Goal: Navigation & Orientation: Understand site structure

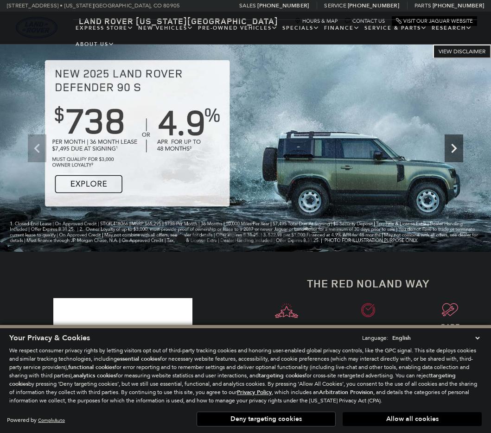
click at [460, 149] on icon "Next" at bounding box center [454, 148] width 19 height 19
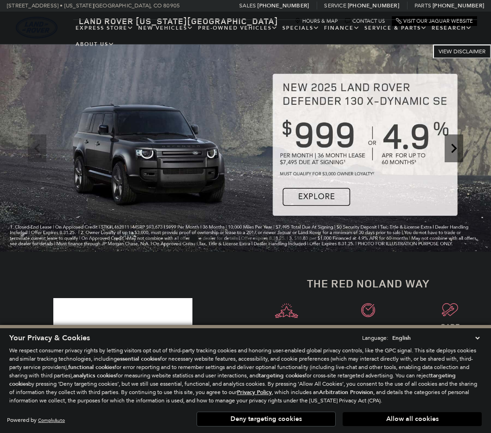
click at [460, 149] on icon "Next" at bounding box center [454, 148] width 19 height 19
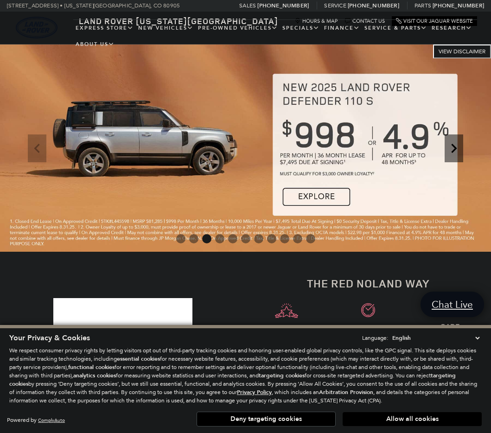
click at [460, 149] on icon "Next" at bounding box center [454, 148] width 19 height 19
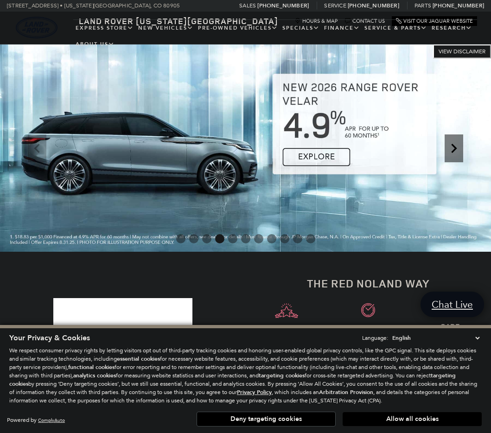
click at [460, 149] on icon "Next" at bounding box center [454, 148] width 19 height 19
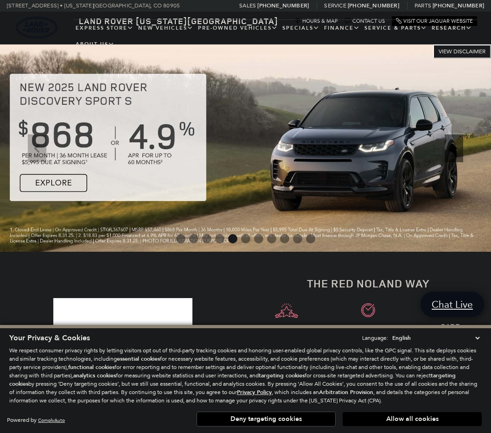
click at [460, 149] on icon "Next" at bounding box center [454, 148] width 19 height 19
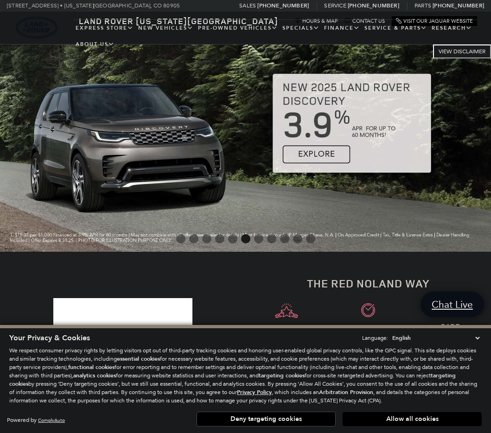
click at [460, 149] on icon "Next" at bounding box center [454, 148] width 19 height 19
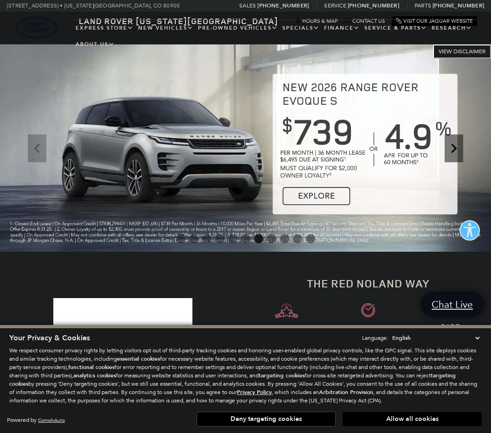
click at [460, 149] on icon "Next" at bounding box center [454, 148] width 19 height 19
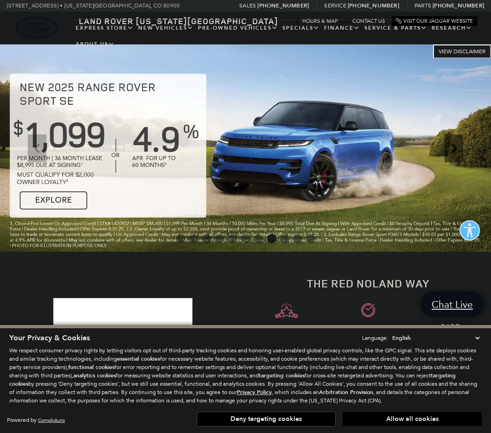
click at [460, 149] on icon "Next" at bounding box center [454, 148] width 19 height 19
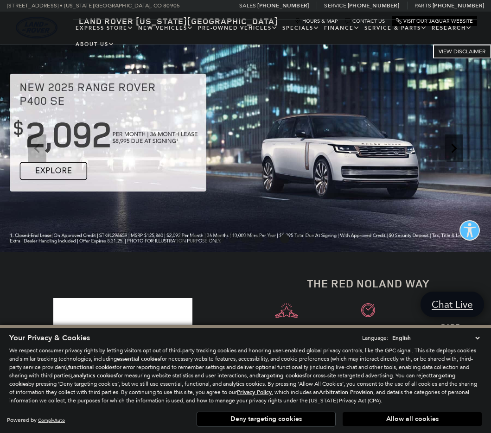
click at [460, 149] on icon "Next" at bounding box center [454, 148] width 19 height 19
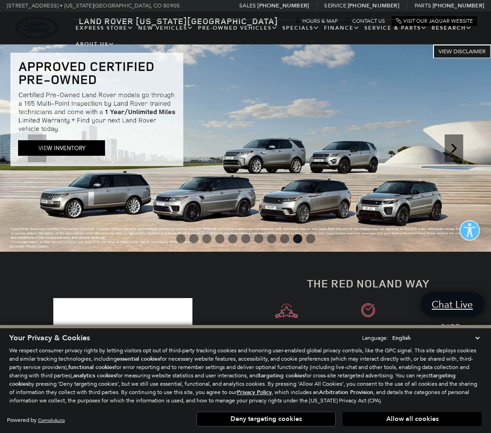
click at [460, 149] on icon "Next" at bounding box center [454, 148] width 19 height 19
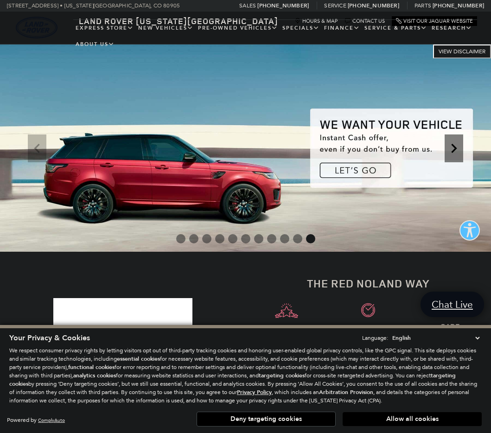
click at [460, 149] on icon "Next" at bounding box center [454, 148] width 19 height 19
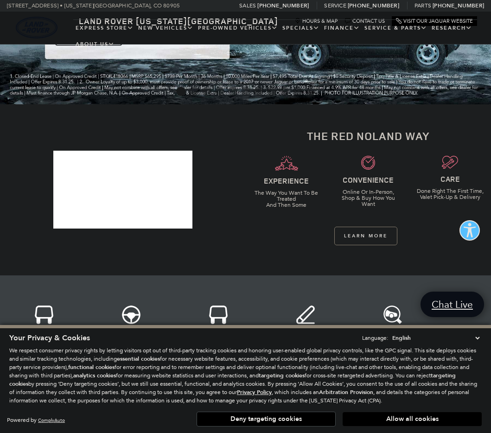
scroll to position [250, 0]
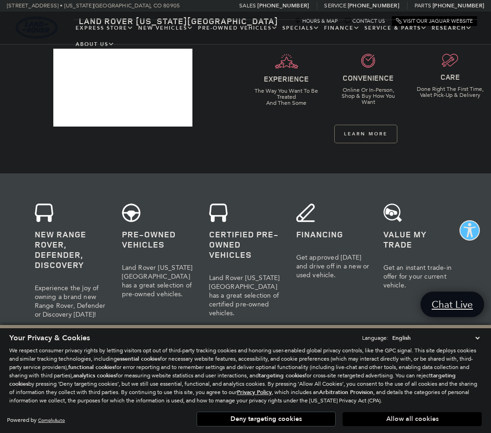
click at [415, 423] on button "Allow all cookies" at bounding box center [412, 419] width 139 height 14
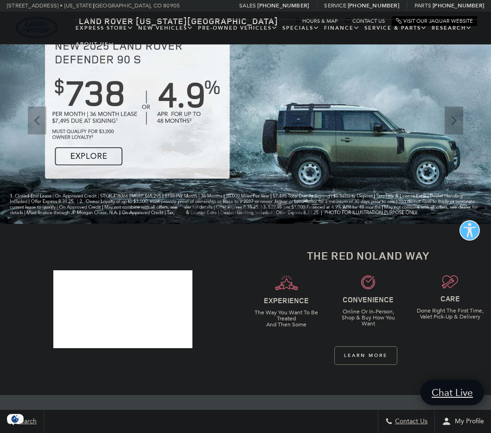
scroll to position [0, 0]
